Goal: Task Accomplishment & Management: Complete application form

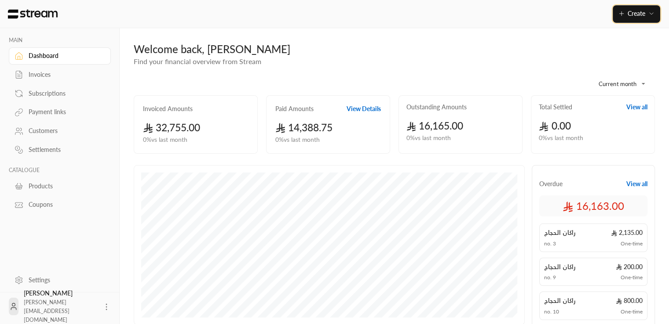
click at [638, 13] on span "Create" at bounding box center [636, 13] width 18 height 7
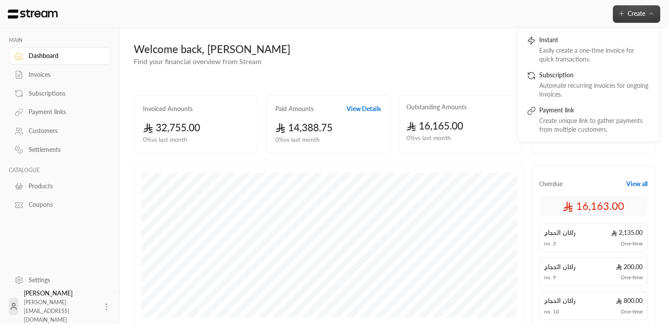
click at [44, 133] on div "Customers" at bounding box center [64, 131] width 71 height 9
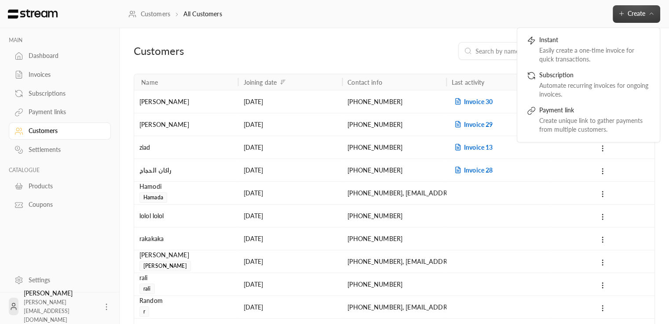
click at [492, 66] on div "Customers New customer" at bounding box center [394, 58] width 530 height 32
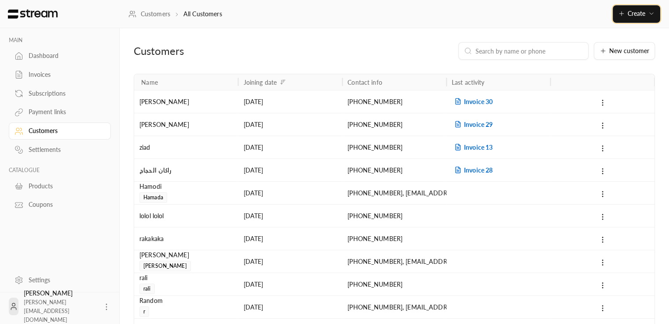
click at [643, 13] on span "Create" at bounding box center [636, 13] width 18 height 7
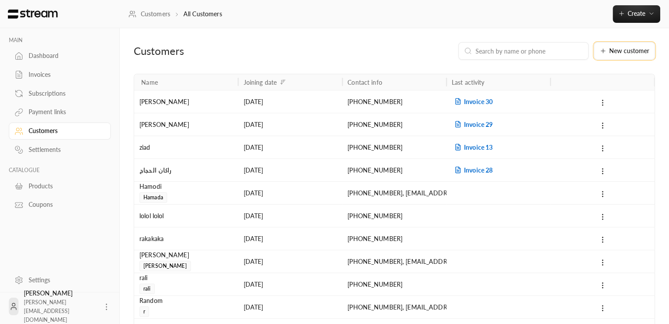
click at [635, 51] on span "New customer" at bounding box center [629, 51] width 40 height 6
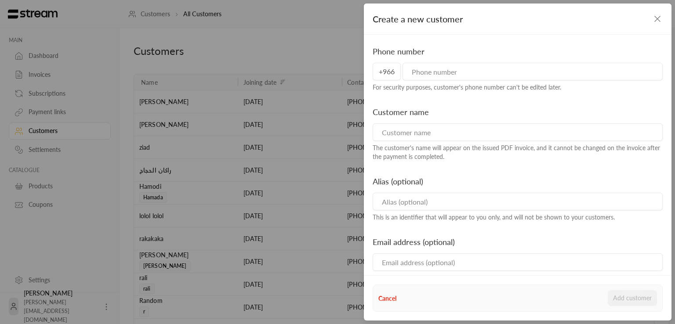
click at [454, 71] on input "tel" at bounding box center [533, 72] width 260 height 18
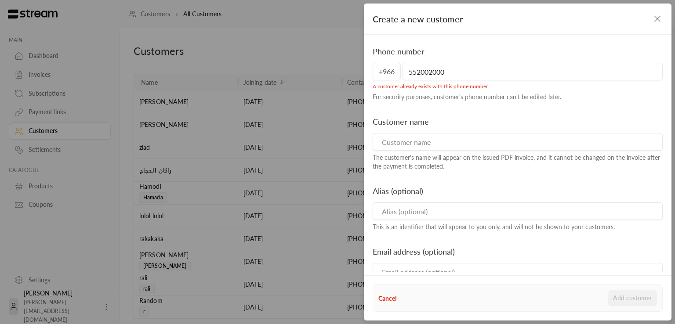
click at [454, 71] on input "552002000" at bounding box center [533, 72] width 260 height 18
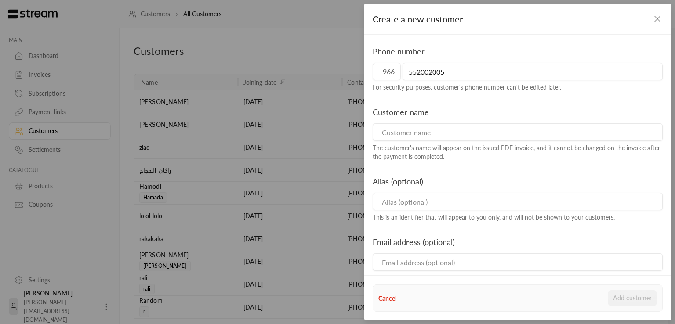
type input "552002005"
click at [411, 145] on div "The customer's name will appear on the issued PDF invoice, and it cannot be cha…" at bounding box center [518, 153] width 290 height 18
click at [402, 136] on input at bounding box center [518, 133] width 290 height 18
type input "asd"
click at [390, 203] on input at bounding box center [518, 202] width 290 height 18
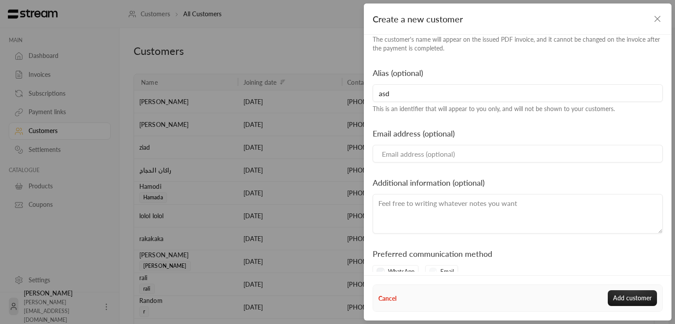
scroll to position [112, 0]
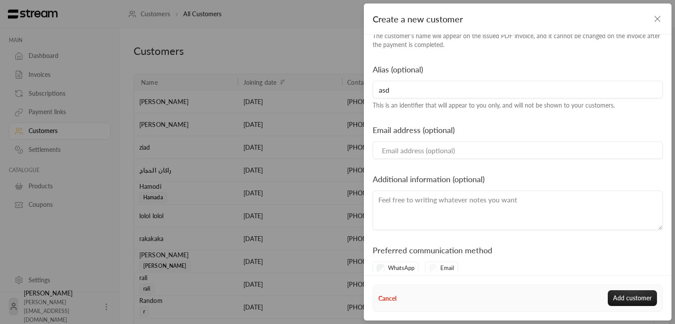
type input "asd"
click at [413, 151] on input "Email" at bounding box center [518, 151] width 290 height 18
type input "[PERSON_NAME][EMAIL_ADDRESS][DOMAIN_NAME]"
click at [403, 202] on textarea at bounding box center [518, 211] width 290 height 40
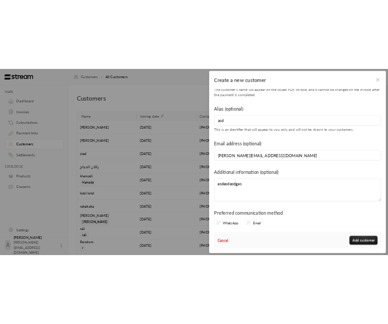
scroll to position [125, 0]
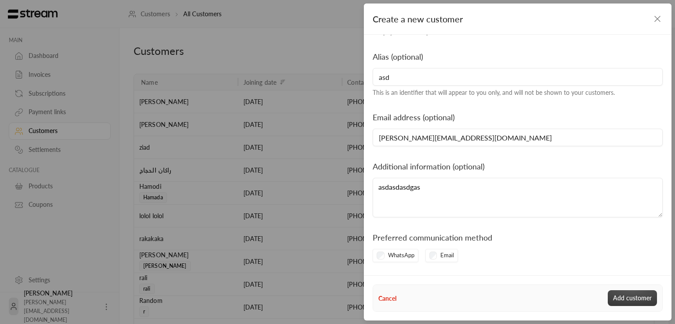
type textarea "asdasdasdgas"
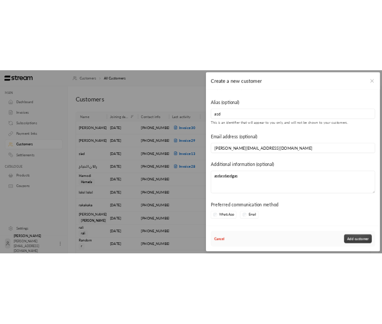
scroll to position [124, 0]
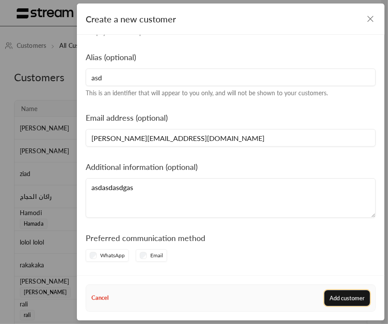
click at [349, 301] on button "Add customer" at bounding box center [347, 299] width 46 height 16
